Goal: Browse casually

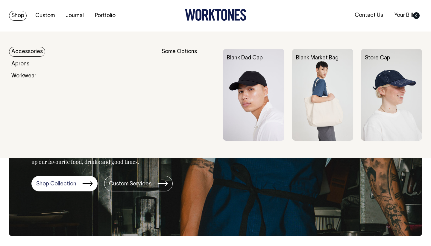
click at [22, 15] on link "Shop" at bounding box center [18, 16] width 18 height 10
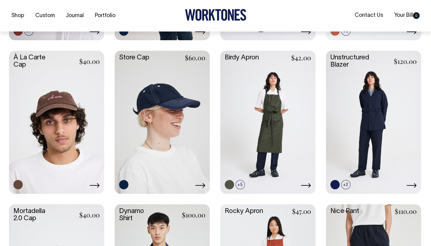
scroll to position [393, 0]
click at [414, 184] on icon at bounding box center [412, 185] width 10 height 4
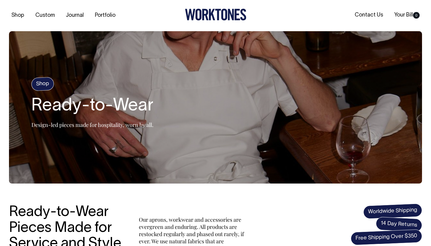
scroll to position [0, 0]
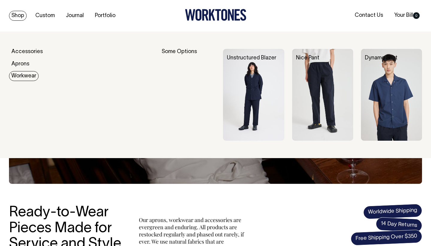
click at [26, 72] on link "Workwear" at bounding box center [24, 76] width 30 height 10
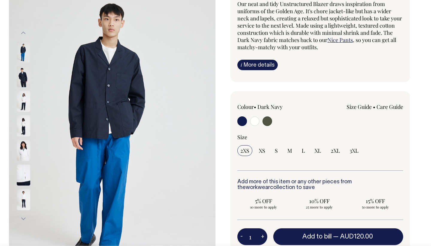
scroll to position [60, 0]
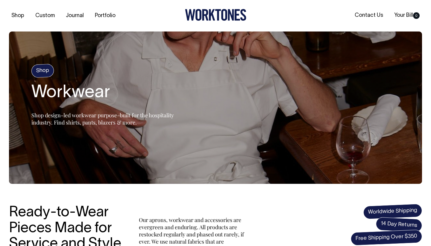
click at [44, 69] on h4 "Shop" at bounding box center [42, 71] width 23 height 14
click at [44, 73] on h4 "Shop" at bounding box center [42, 71] width 23 height 14
click at [113, 16] on link "Portfolio" at bounding box center [105, 16] width 25 height 10
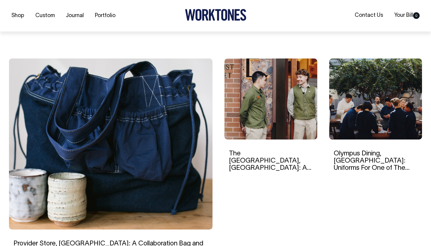
scroll to position [152, 0]
click at [290, 121] on img at bounding box center [271, 98] width 93 height 81
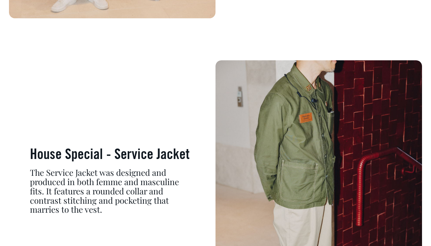
scroll to position [2563, 0]
